Goal: Check status: Check status

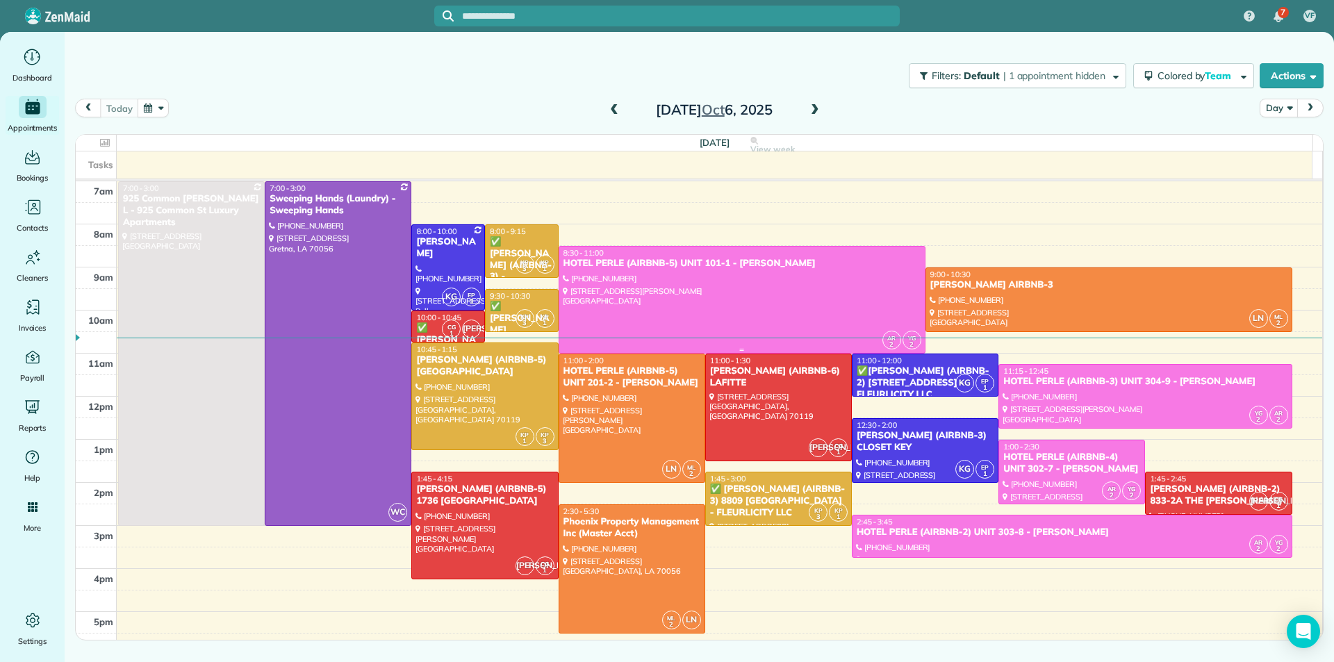
click at [724, 288] on div at bounding box center [741, 300] width 365 height 106
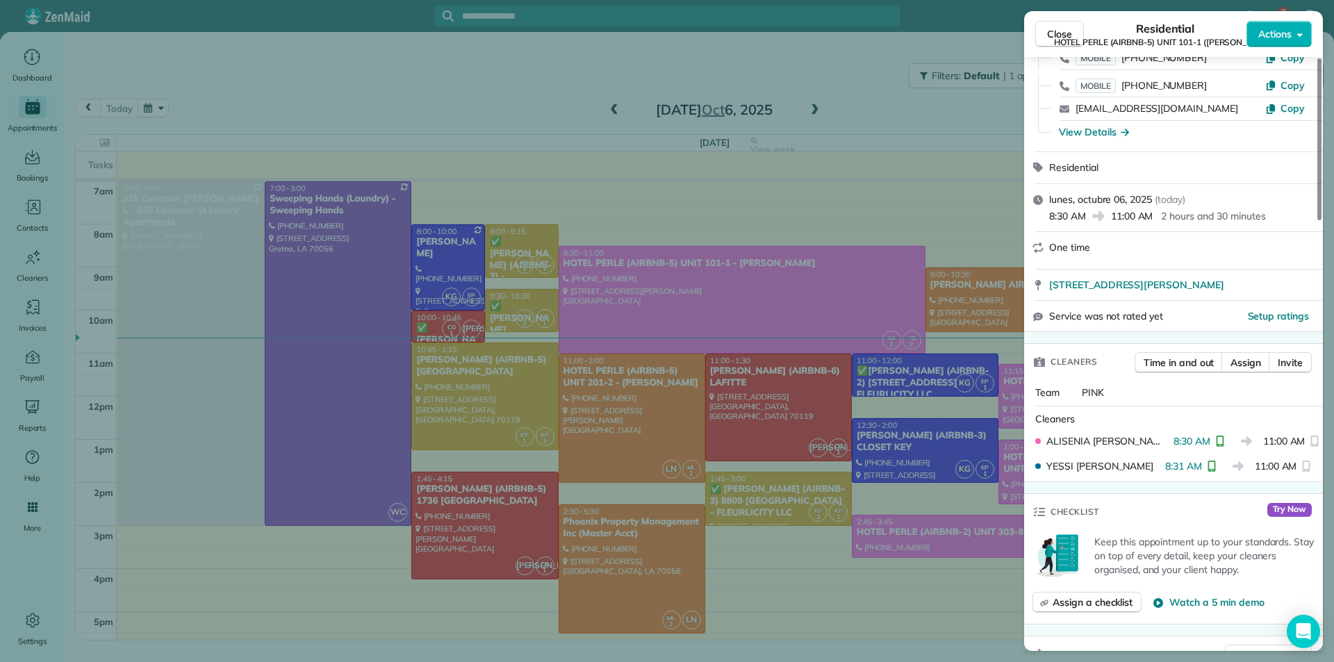
scroll to position [139, 0]
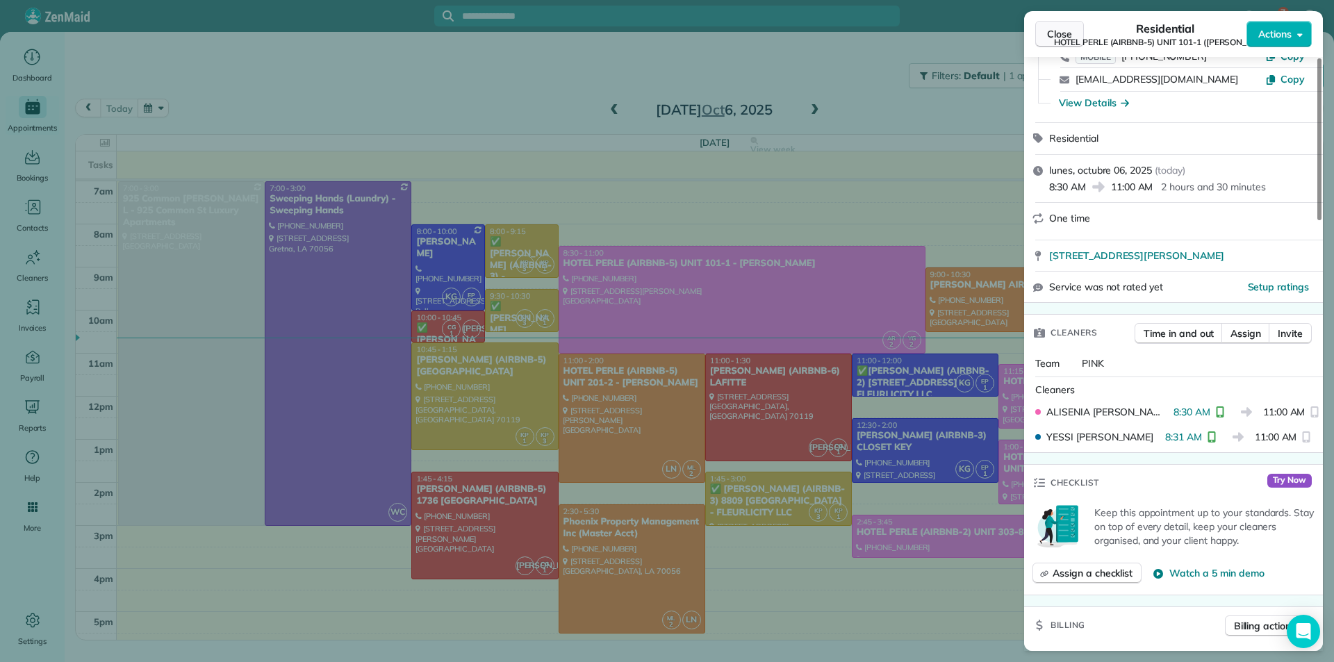
click at [1052, 33] on span "Close" at bounding box center [1059, 34] width 25 height 14
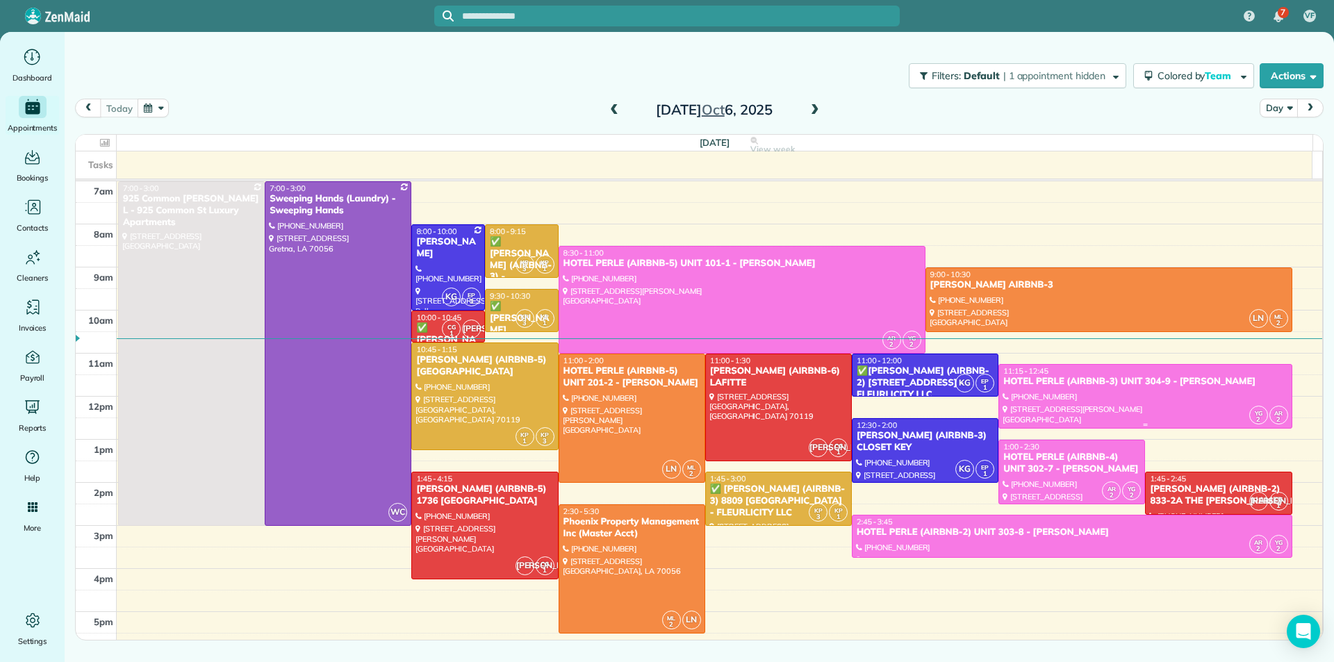
click at [1104, 396] on div at bounding box center [1145, 396] width 292 height 63
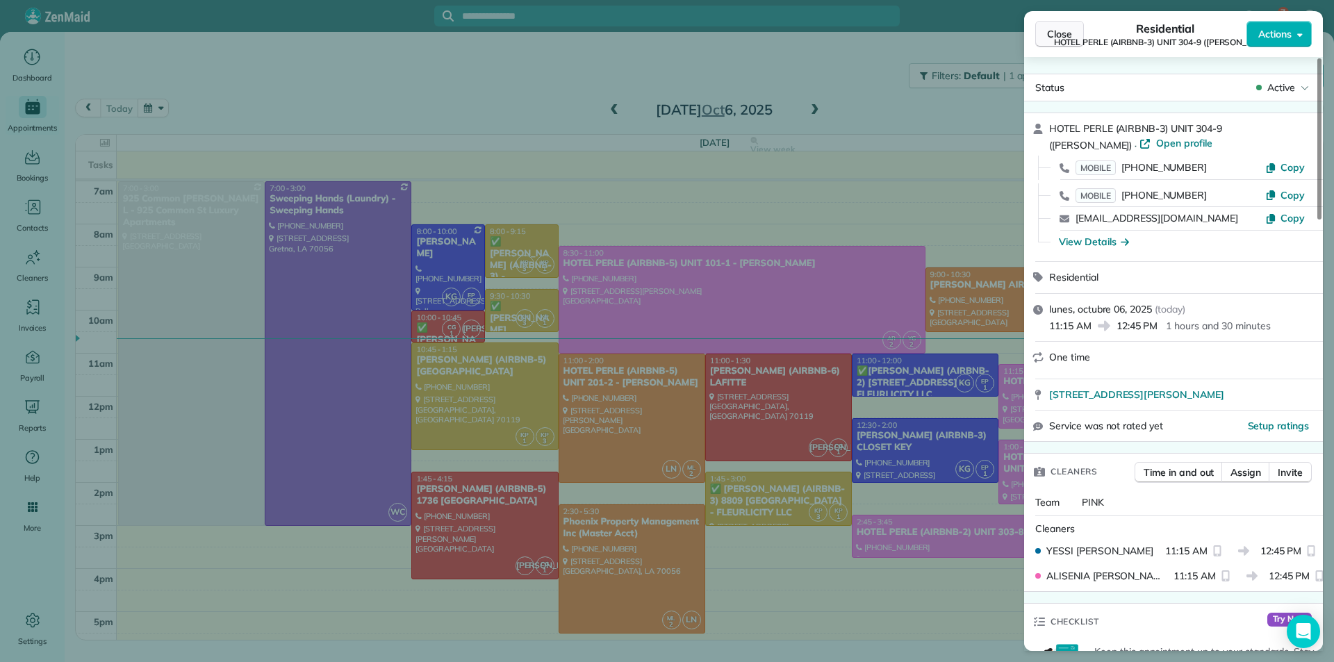
click at [1058, 40] on span "Close" at bounding box center [1059, 34] width 25 height 14
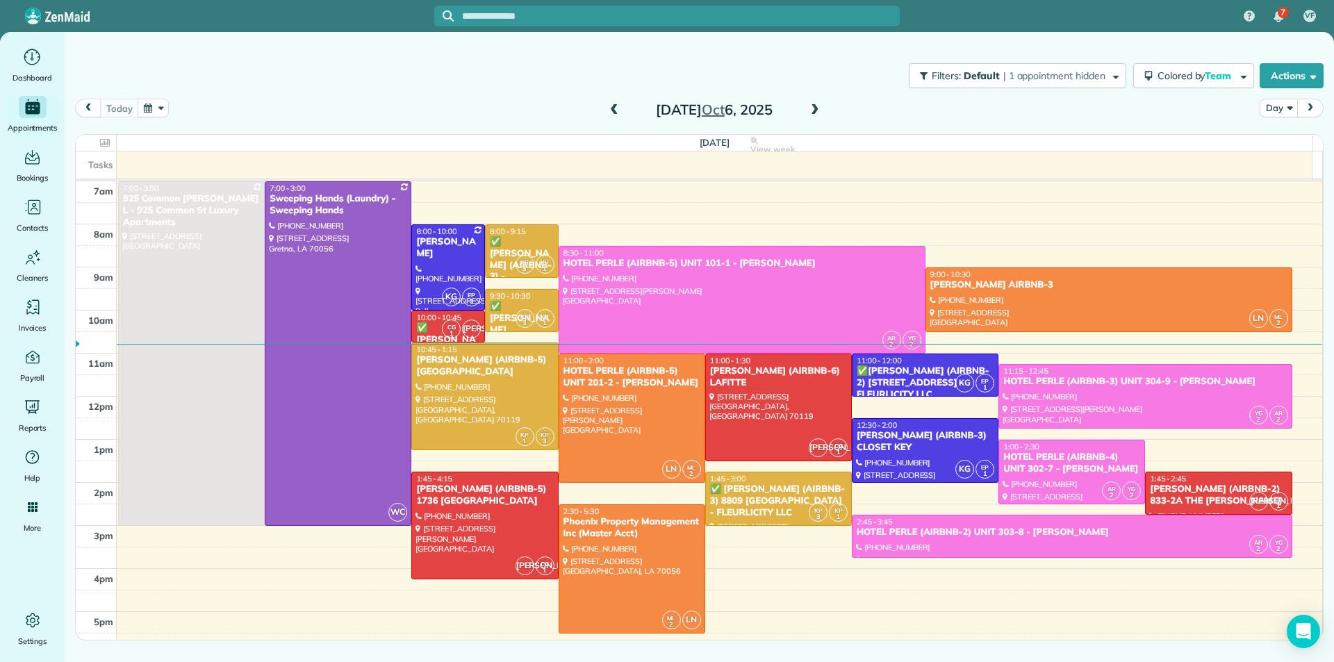
click at [611, 105] on span at bounding box center [613, 110] width 15 height 13
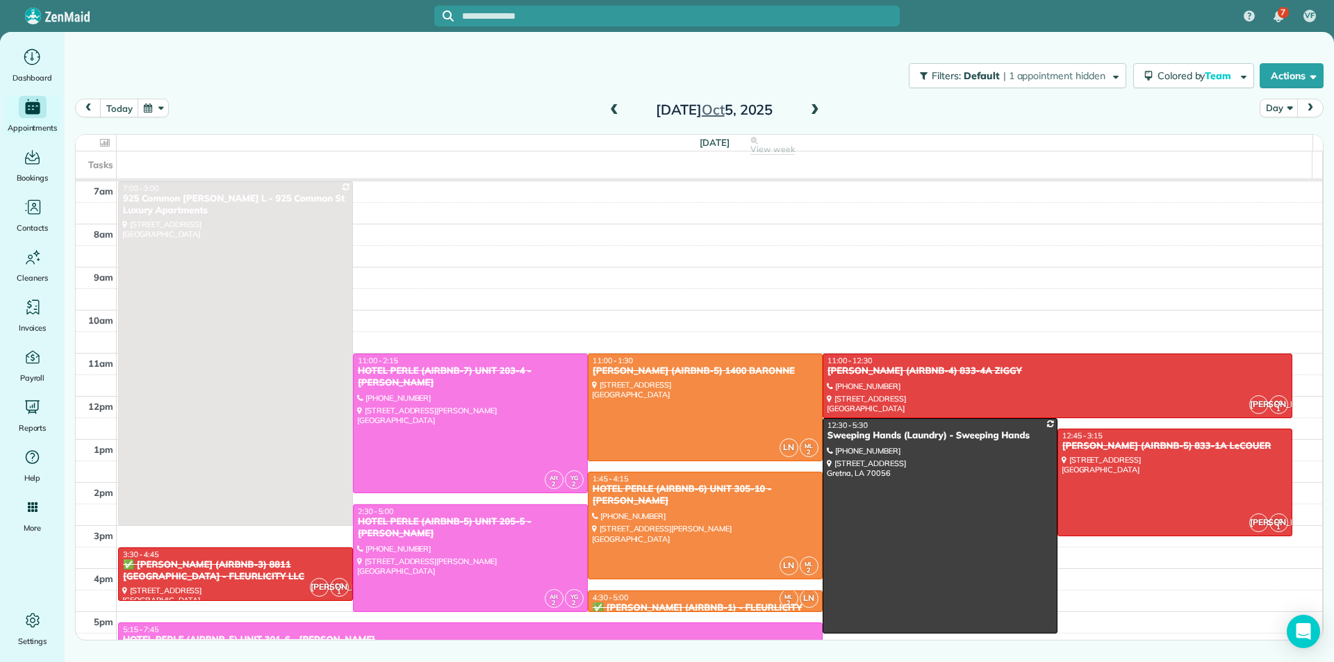
click at [815, 109] on span at bounding box center [814, 110] width 15 height 13
